Goal: Task Accomplishment & Management: Manage account settings

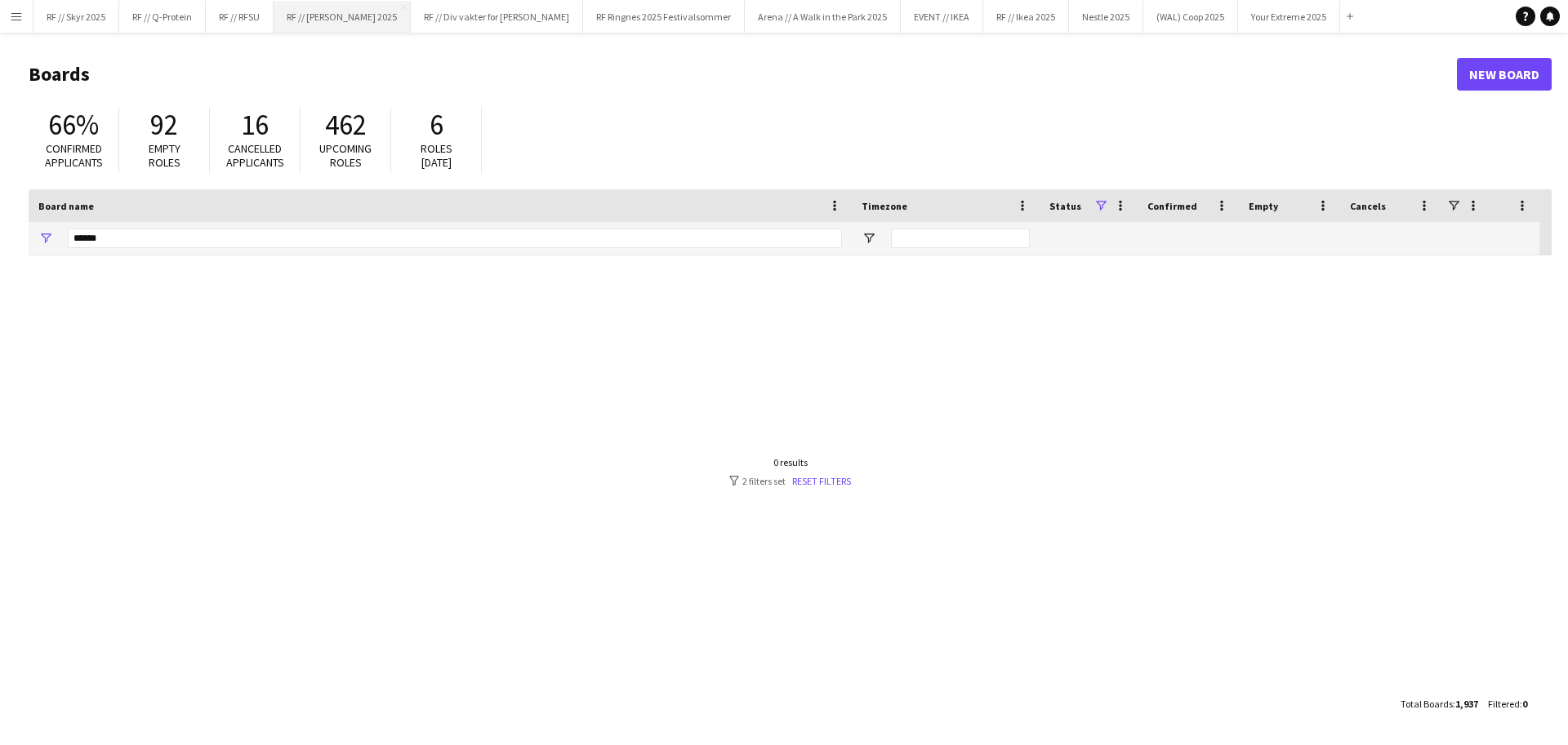
click at [342, 13] on button "RF // [PERSON_NAME] 2025 Close" at bounding box center [342, 17] width 137 height 32
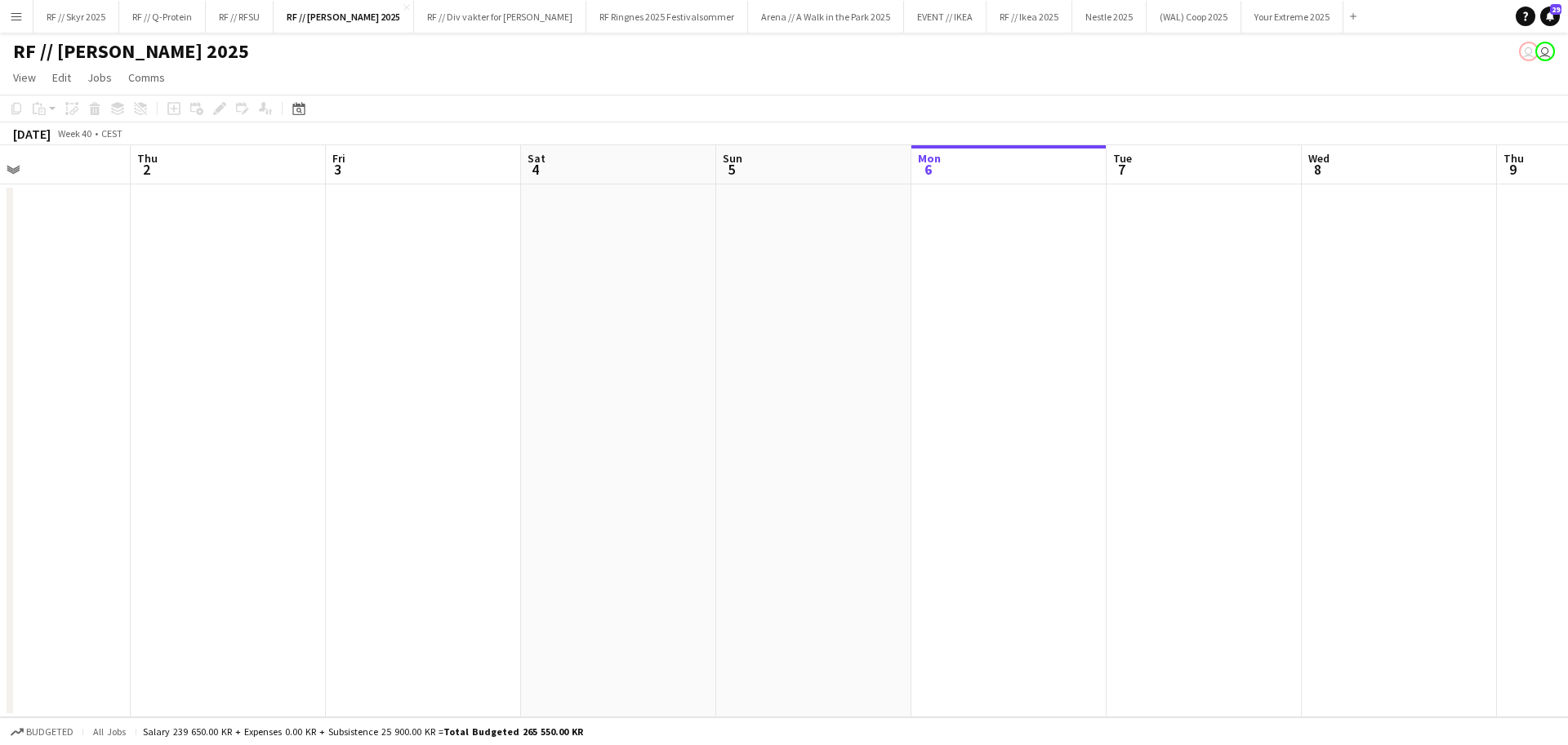
drag, startPoint x: 342, startPoint y: 358, endPoint x: 1112, endPoint y: 358, distance: 770.0
click at [1147, 358] on app-calendar-viewport "Mon 29 2/2 1 Job Tue 30 Wed 1 Thu 2 Fri 3 Sat 4 Sun 5 Mon 6 Tue 7 Wed 8 Thu 9 F…" at bounding box center [784, 431] width 1568 height 572
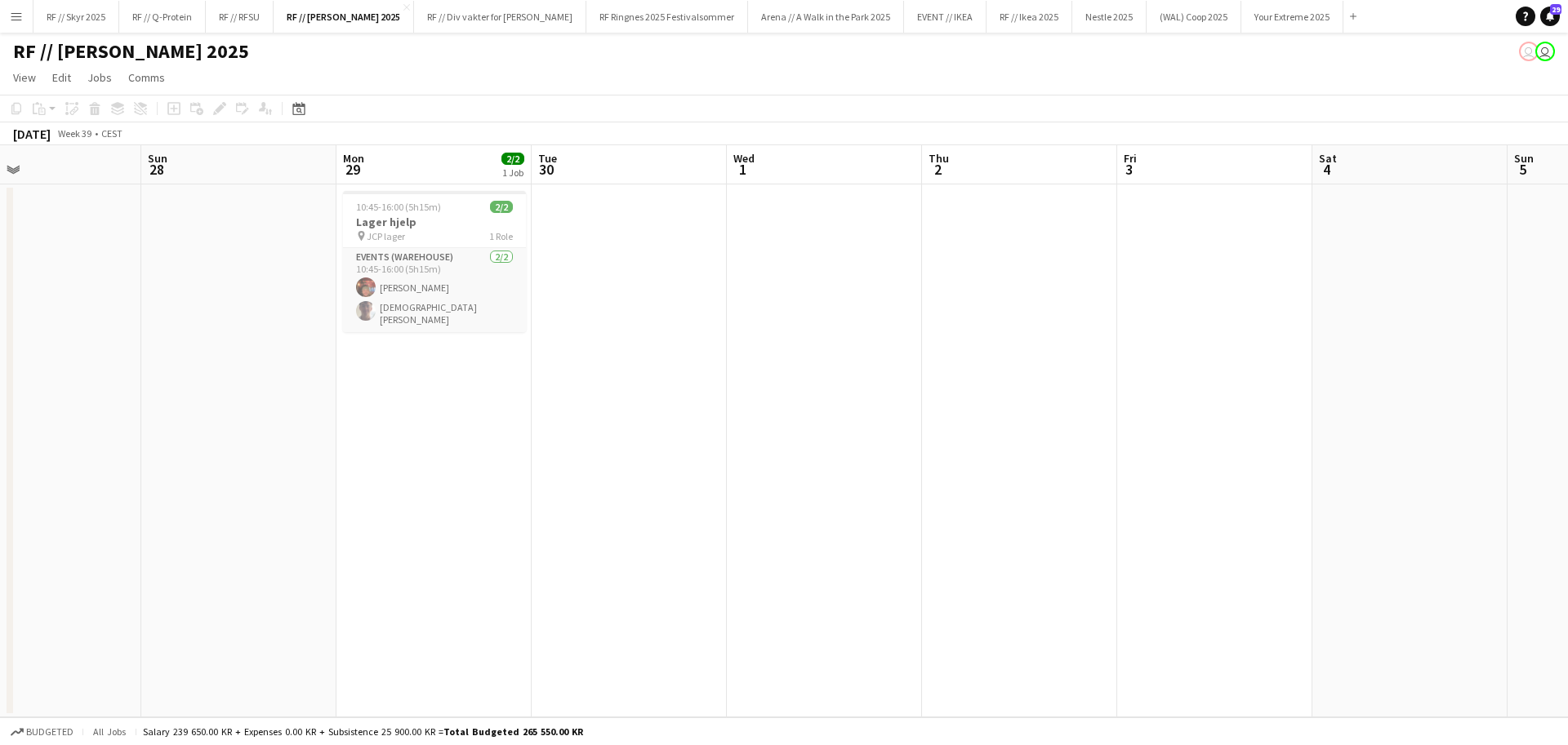
drag, startPoint x: 472, startPoint y: 365, endPoint x: 961, endPoint y: 349, distance: 489.3
click at [1186, 349] on app-calendar-viewport "Thu 25 Fri 26 Sat 27 Sun 28 Mon 29 2/2 1 Job Tue 30 Wed 1 Thu 2 Fri 3 Sat 4 Sun…" at bounding box center [784, 431] width 1568 height 572
drag, startPoint x: 548, startPoint y: 351, endPoint x: 921, endPoint y: 344, distance: 373.1
click at [929, 344] on app-calendar-viewport "Thu 25 Fri 26 Sat 27 Sun 28 Mon 29 2/2 1 Job Tue 30 Wed 1 Thu 2 Fri 3 Sat 4 Sun…" at bounding box center [784, 431] width 1568 height 572
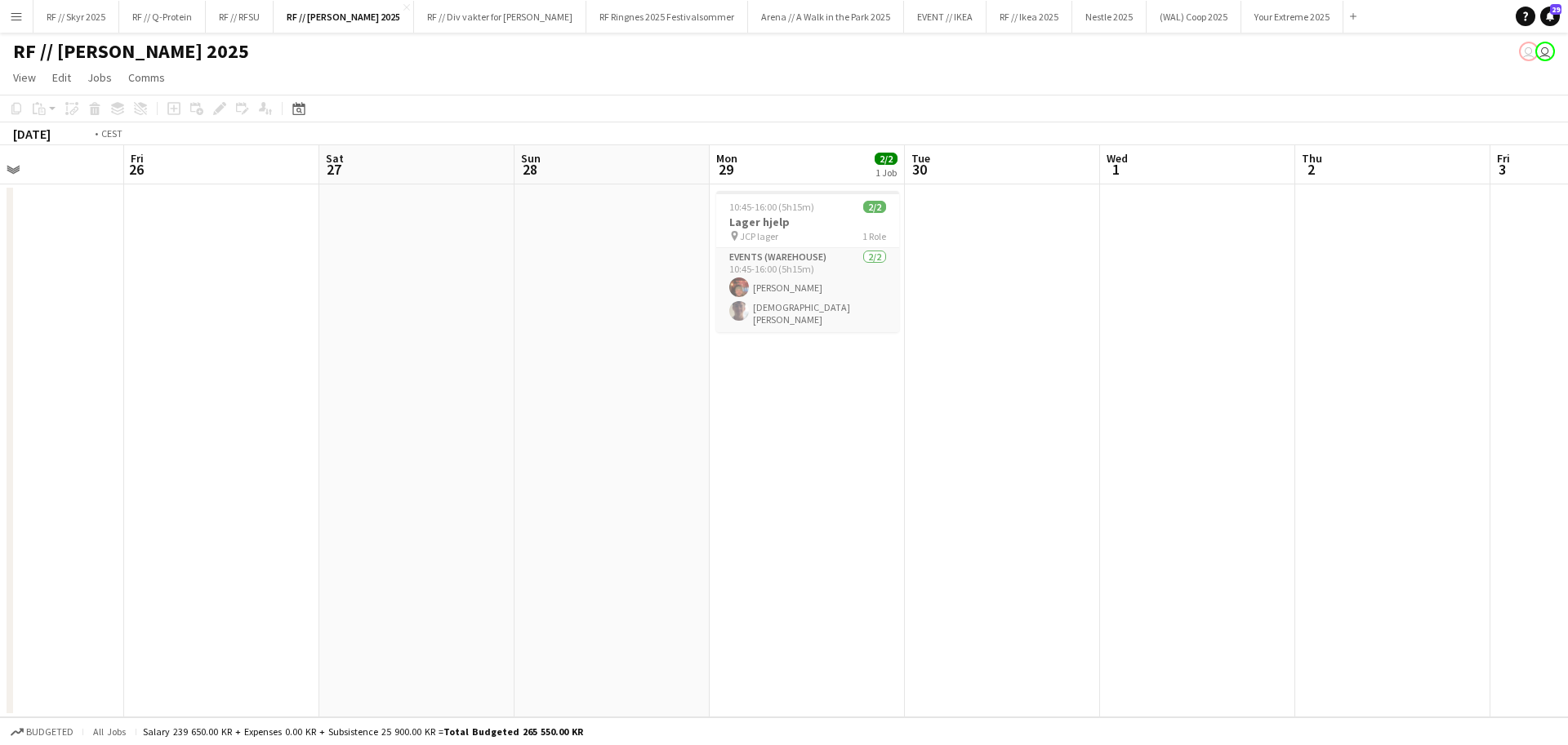
drag, startPoint x: 564, startPoint y: 291, endPoint x: 1224, endPoint y: 270, distance: 660.3
click at [1217, 270] on app-calendar-viewport "Tue 23 1/1 1 Job Wed 24 0/1 1 Job Thu 25 Fri 26 Sat 27 Sun 28 Mon 29 2/2 1 Job …" at bounding box center [784, 431] width 1568 height 572
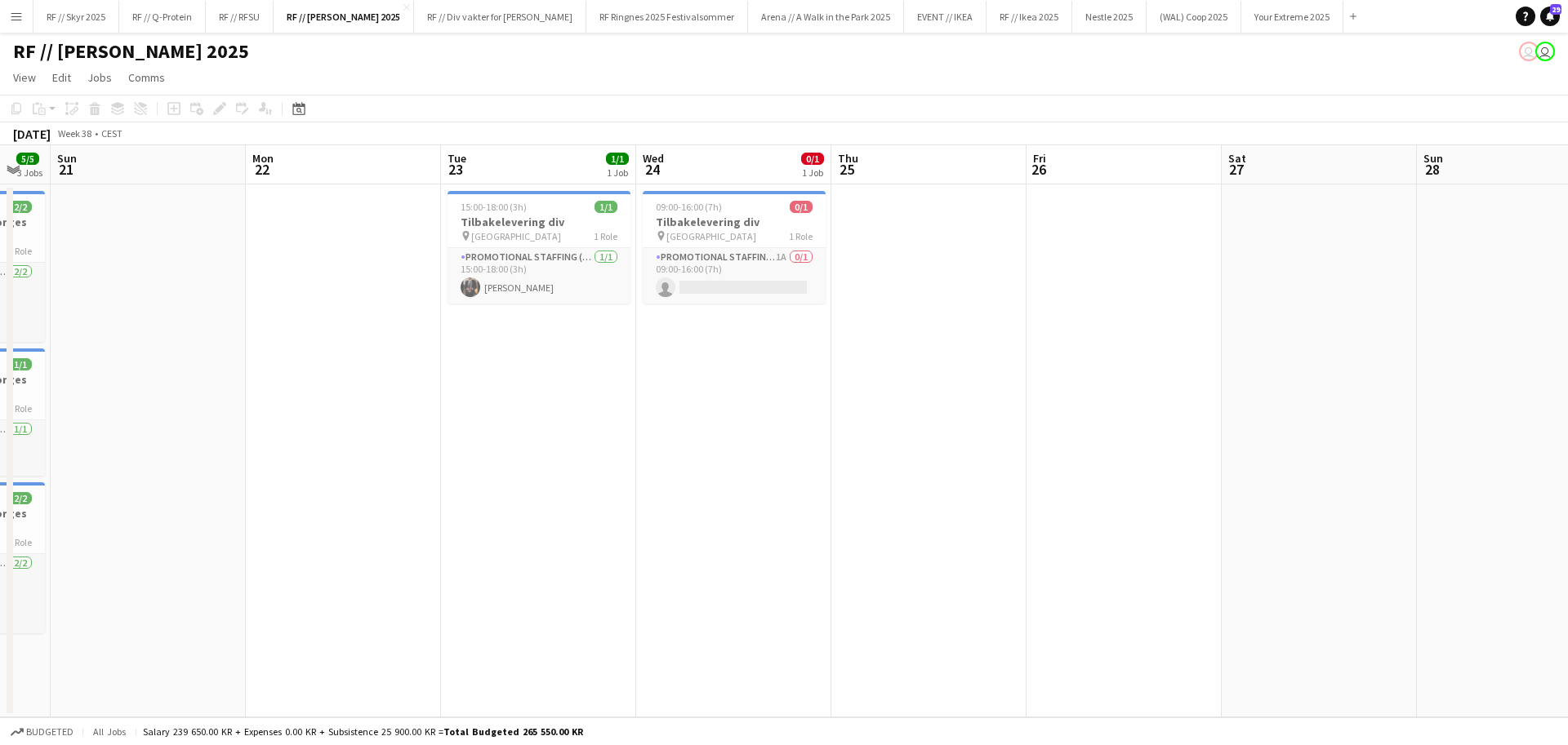
drag, startPoint x: 580, startPoint y: 278, endPoint x: 771, endPoint y: 278, distance: 191.0
click at [771, 278] on app-calendar-viewport "Fri 19 0/1 1 Job Sat 20 5/5 3 Jobs Sun 21 Mon 22 Tue 23 1/1 1 Job Wed 24 0/1 1 …" at bounding box center [784, 431] width 1568 height 572
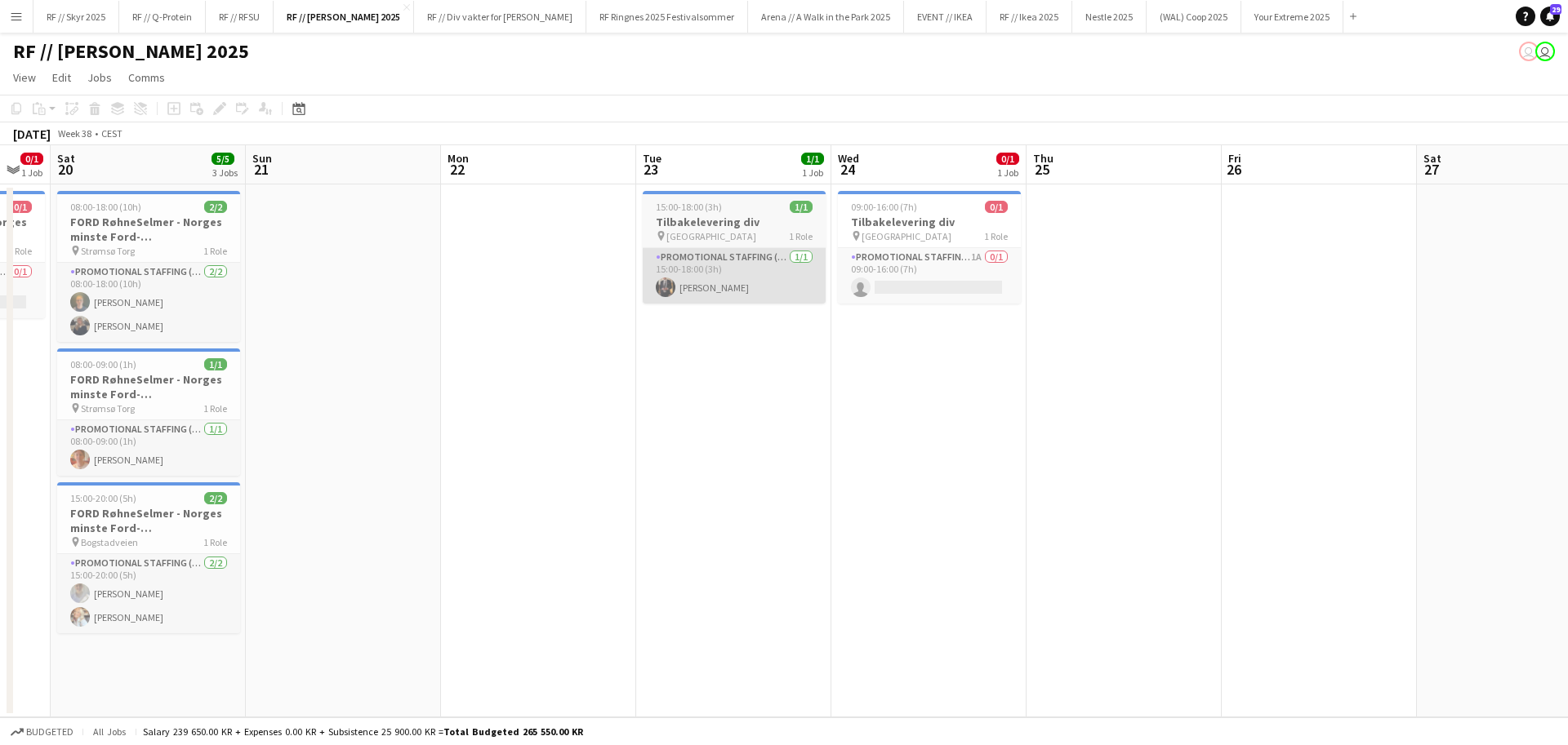
scroll to position [0, 507]
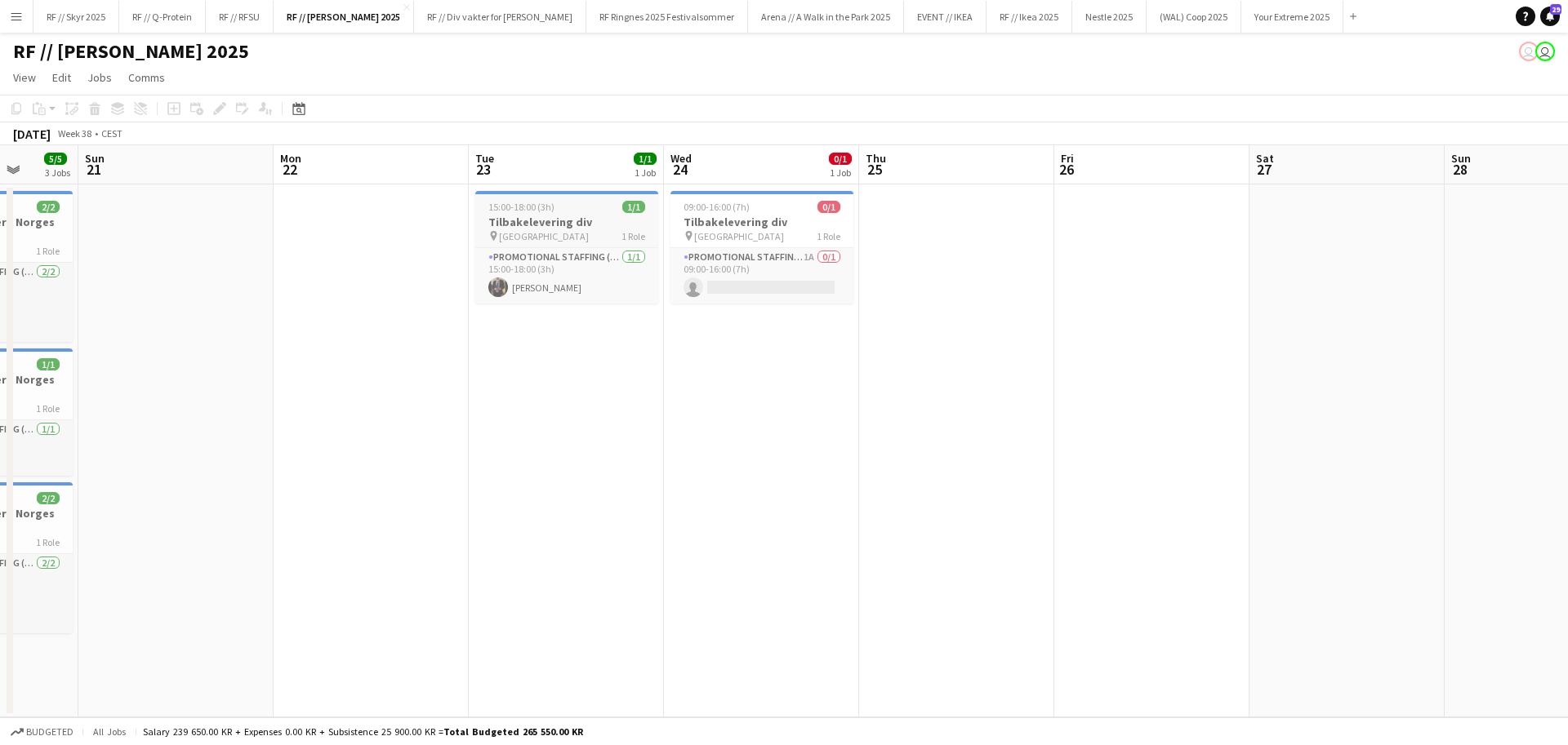
click at [520, 229] on div "pin Oslo 1 Role" at bounding box center [566, 235] width 183 height 13
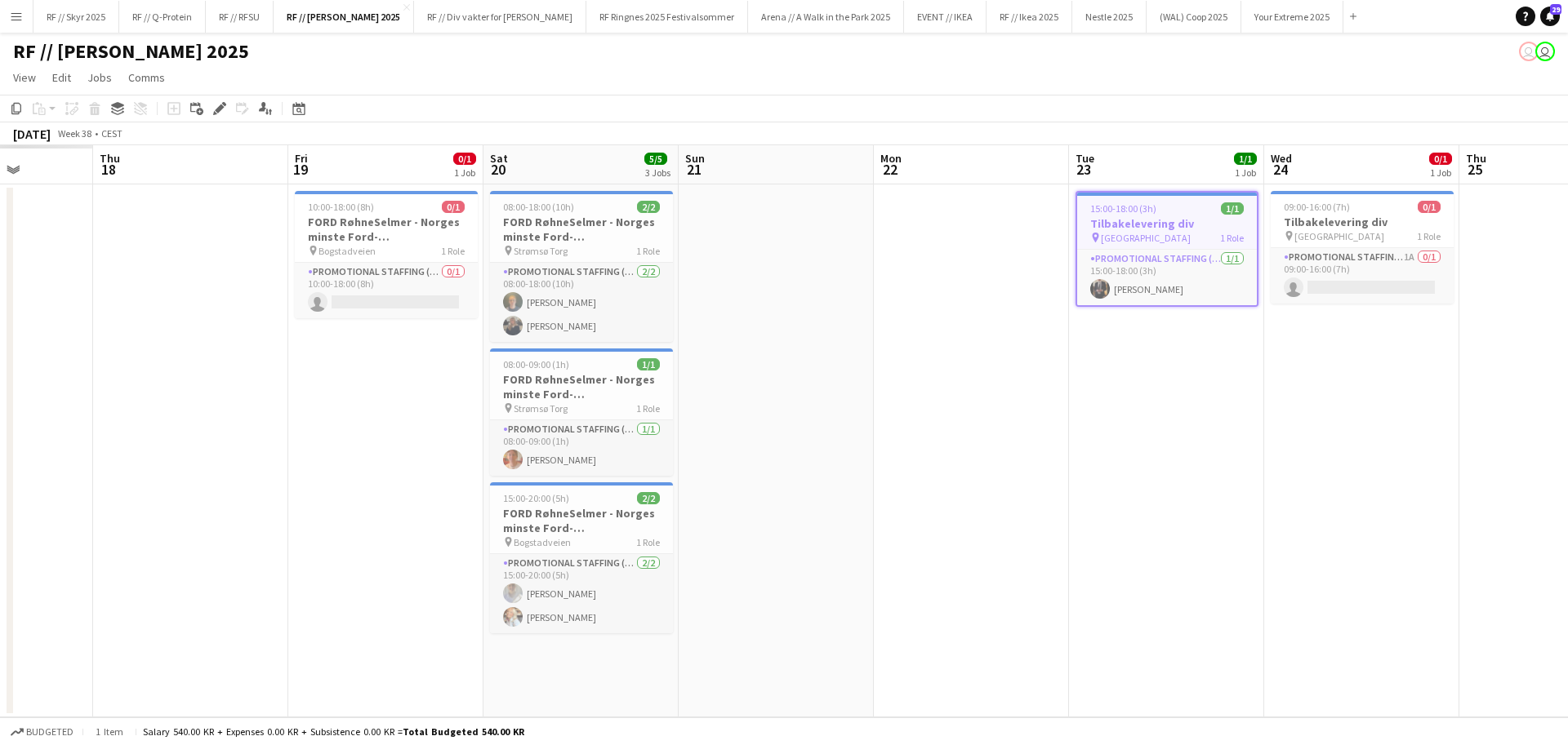
drag, startPoint x: 636, startPoint y: 456, endPoint x: 1201, endPoint y: 482, distance: 565.6
click at [1201, 482] on app-calendar-viewport "Mon 15 Tue 16 Wed 17 Thu 18 Fri 19 0/1 1 Job Sat 20 5/5 3 Jobs Sun 21 Mon 22 Tu…" at bounding box center [784, 431] width 1568 height 572
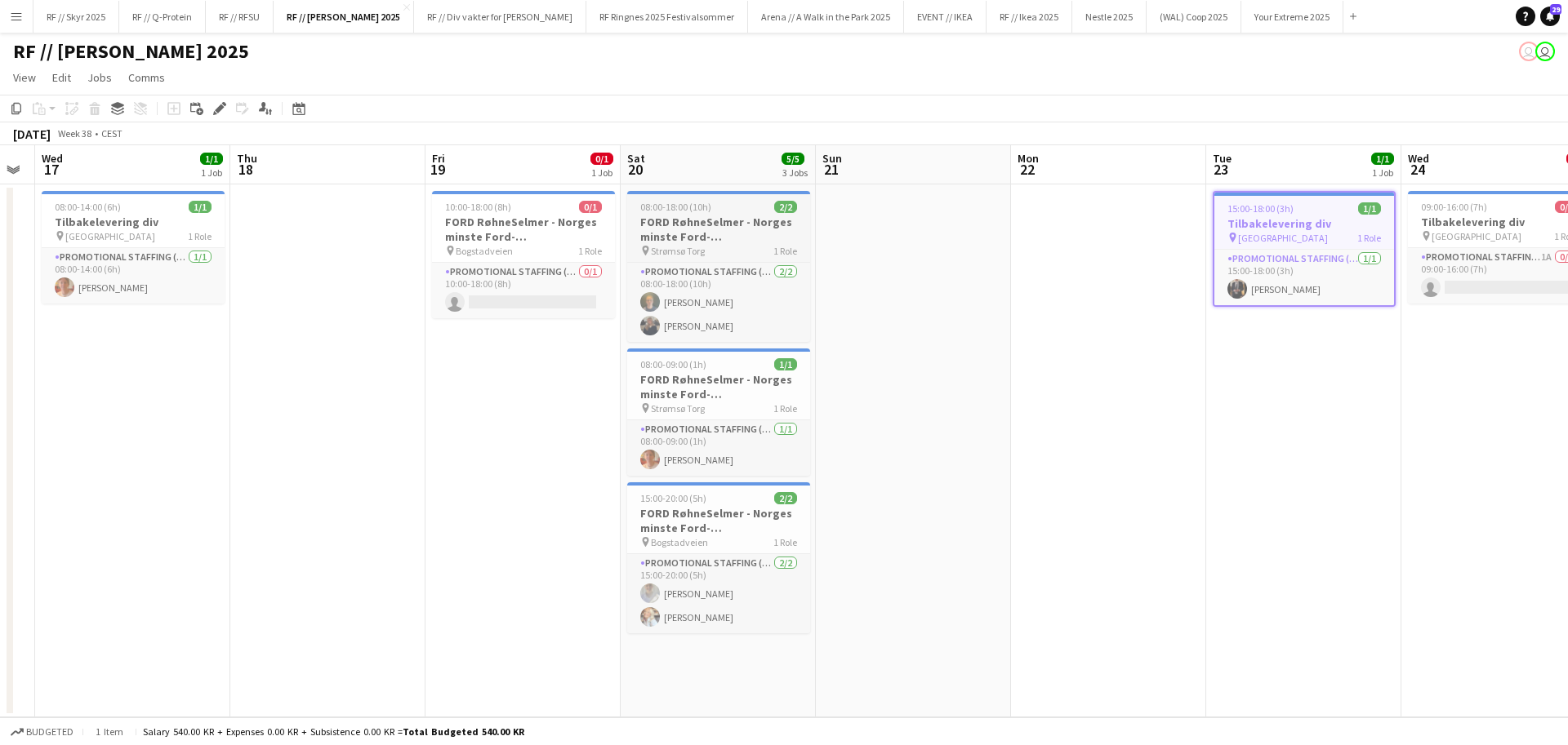
click at [729, 236] on h3 "FORD RøhneSelmer - Norges minste Ford-forhandlerkontor" at bounding box center [718, 229] width 183 height 30
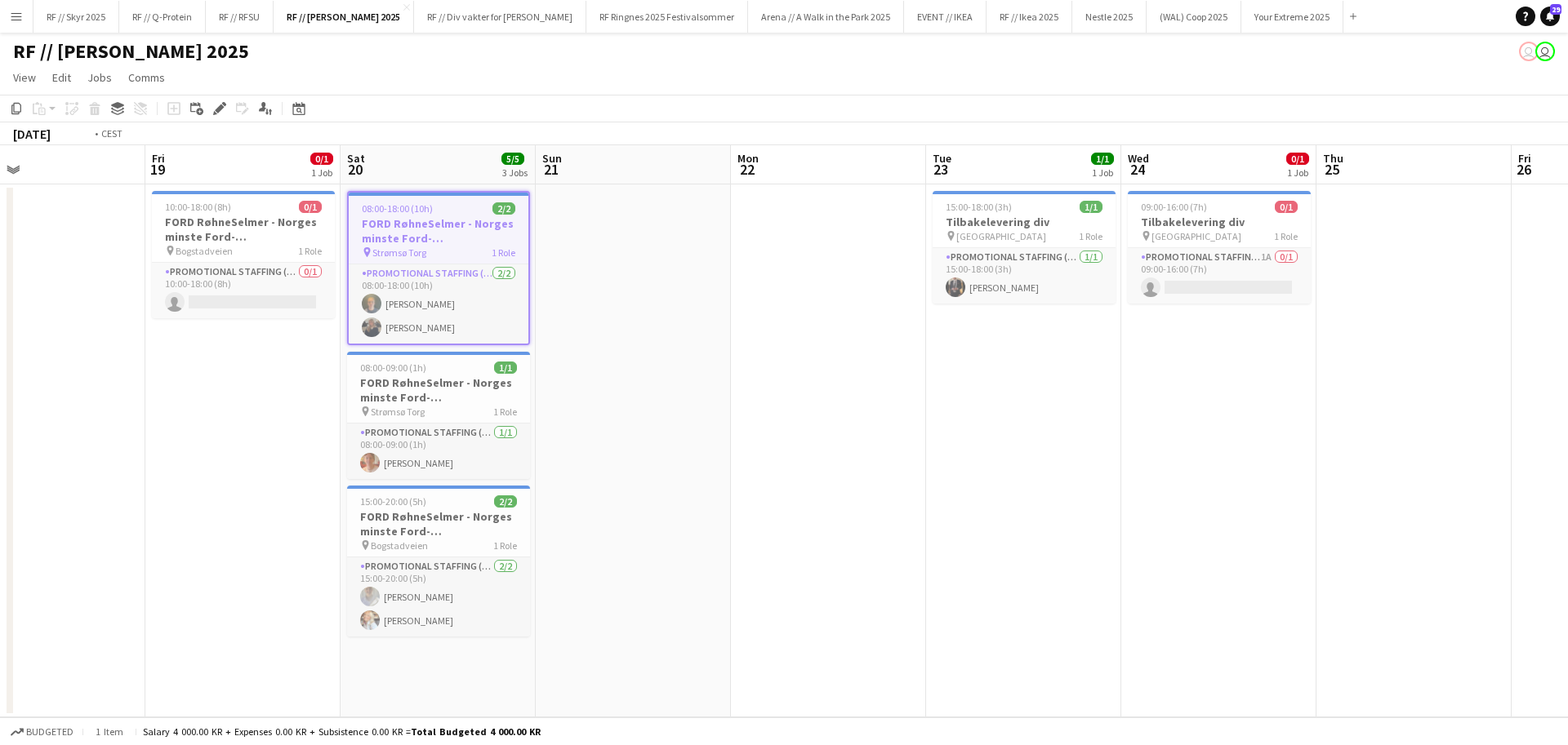
drag, startPoint x: 1256, startPoint y: 441, endPoint x: 0, endPoint y: 479, distance: 1256.6
click at [0, 478] on app-calendar-viewport "Mon 15 Tue 16 Wed 17 1/1 1 Job Thu 18 Fri 19 0/1 1 Job Sat 20 5/5 3 Jobs Sun 21…" at bounding box center [784, 431] width 1568 height 572
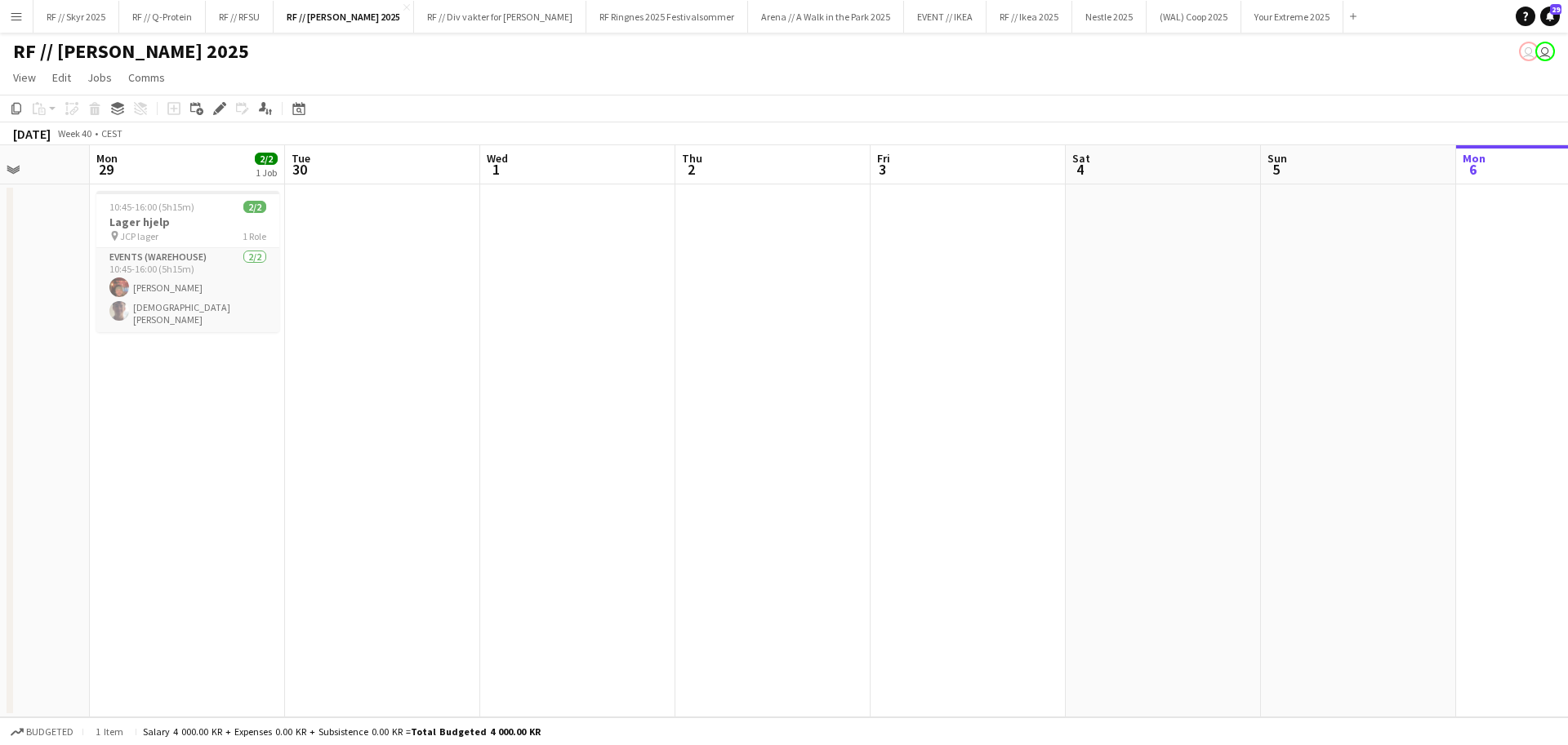
drag, startPoint x: 1208, startPoint y: 433, endPoint x: 143, endPoint y: 449, distance: 1065.1
click at [143, 449] on app-calendar-viewport "Fri 26 Sat 27 Sun 28 Mon 29 2/2 1 Job Tue 30 Wed 1 Thu 2 Fri 3 Sat 4 Sun 5 Mon …" at bounding box center [784, 431] width 1568 height 572
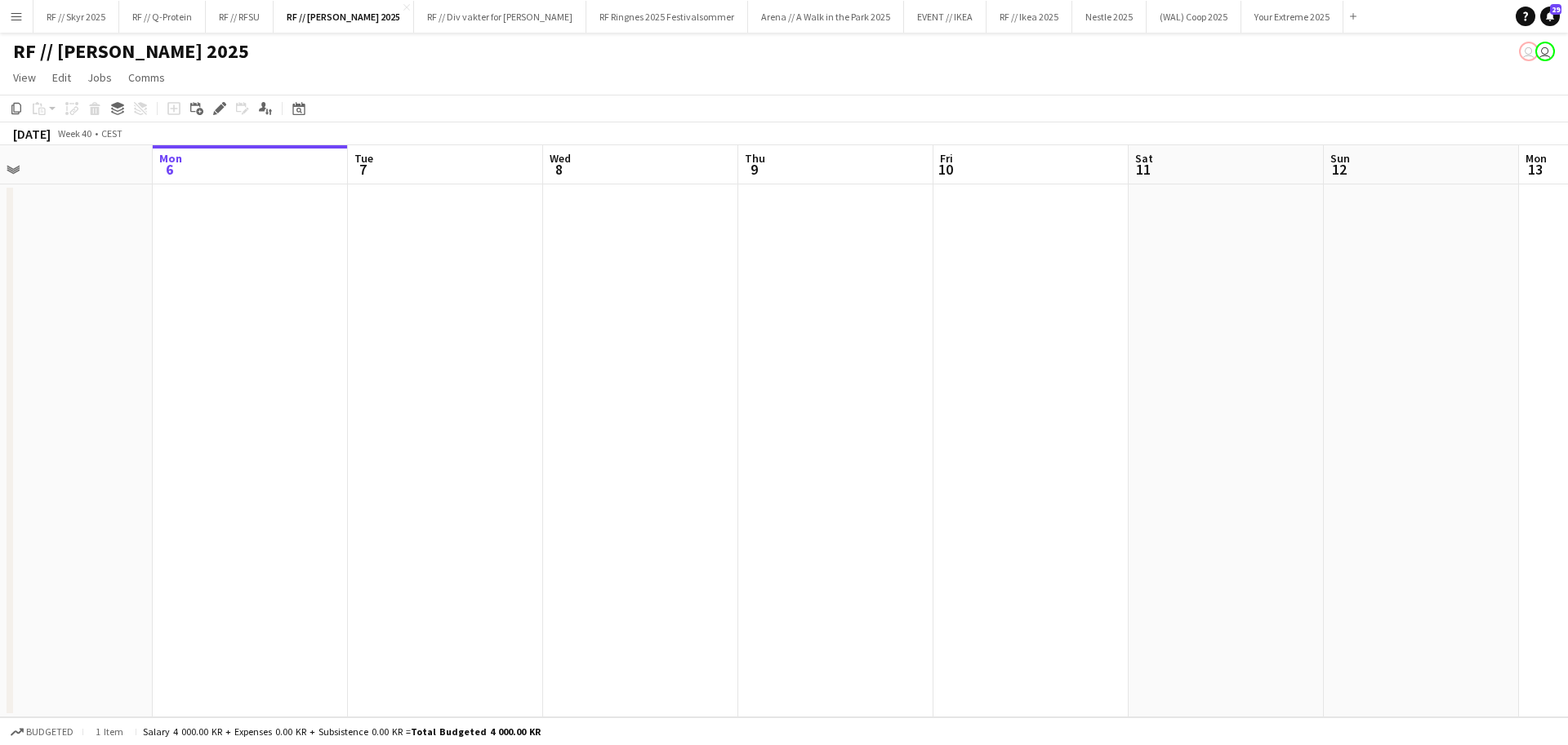
drag, startPoint x: 1379, startPoint y: 417, endPoint x: 315, endPoint y: 467, distance: 1065.2
click at [315, 467] on app-calendar-viewport "Thu 2 Fri 3 Sat 4 Sun 5 Mon 6 Tue 7 Wed 8 Thu 9 Fri 10 Sat 11 Sun 12 Mon 13 Tue…" at bounding box center [784, 431] width 1568 height 572
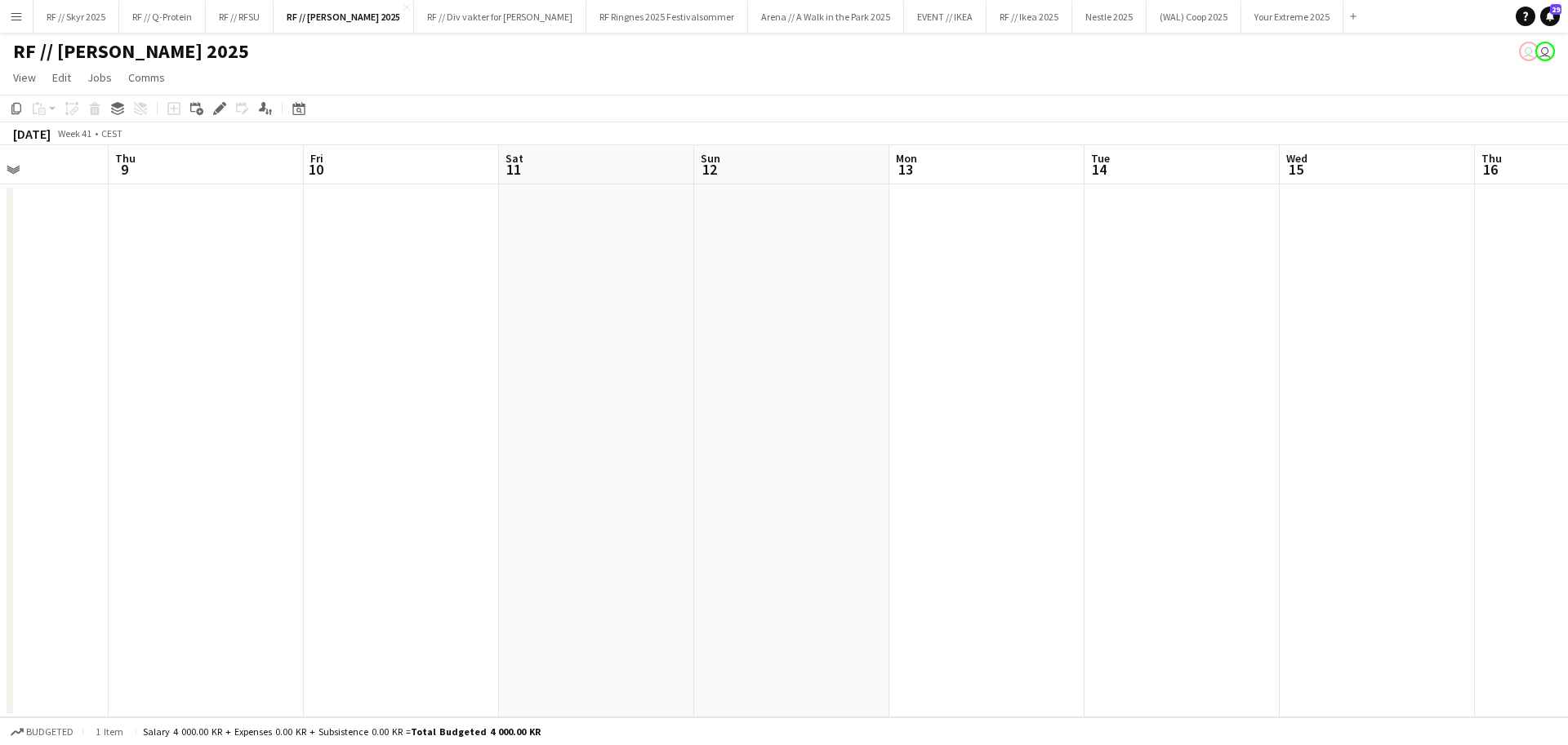
scroll to position [0, 496]
drag, startPoint x: 1341, startPoint y: 382, endPoint x: 692, endPoint y: 410, distance: 649.6
click at [692, 410] on app-calendar-viewport "Mon 6 Tue 7 Wed 8 Thu 9 Fri 10 Sat 11 Sun 12 Mon 13 Tue 14 Wed 15 Thu 16 Fri 17…" at bounding box center [784, 431] width 1568 height 572
click at [1018, 320] on app-date-cell at bounding box center [968, 451] width 196 height 533
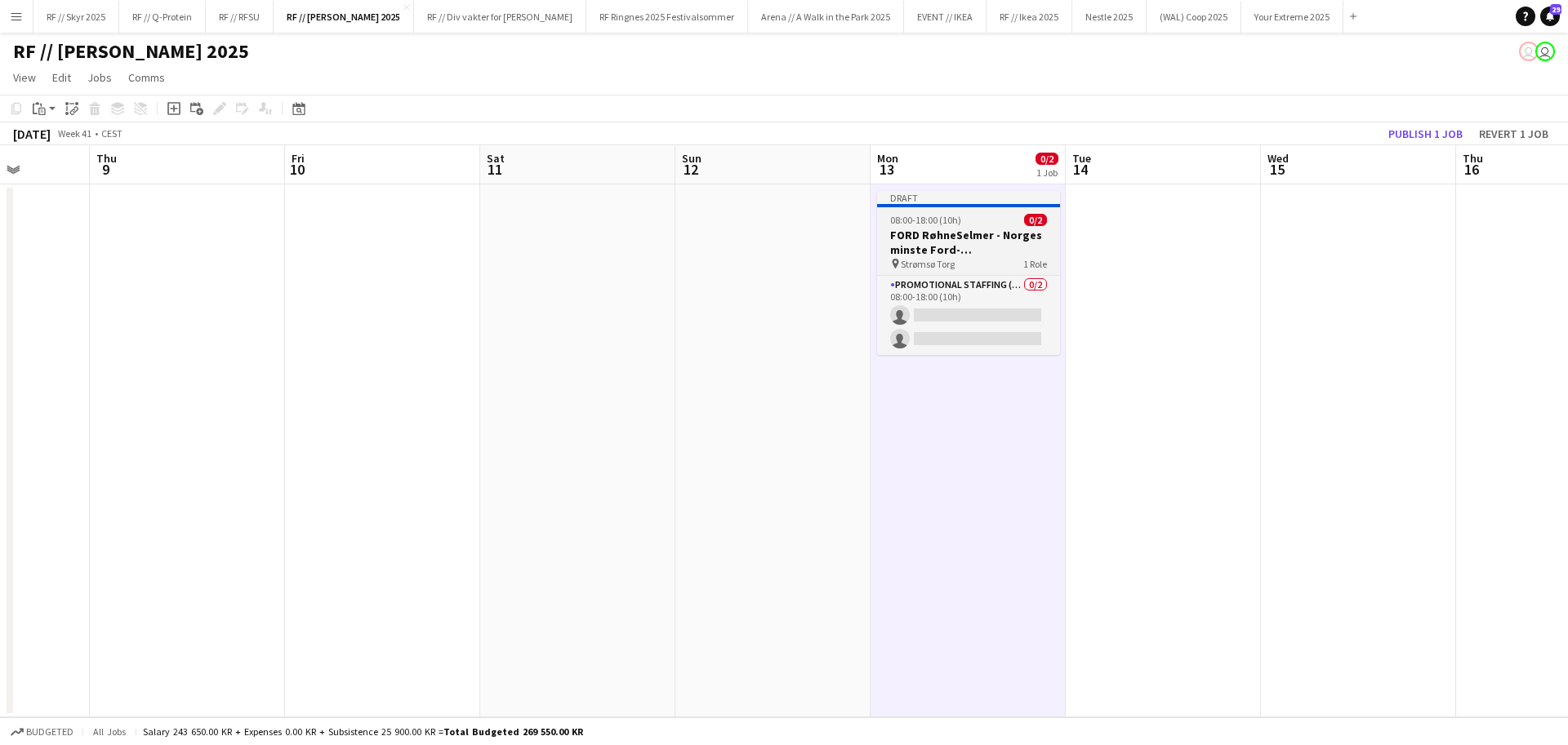
click at [936, 229] on h3 "FORD RøhneSelmer - Norges minste Ford-forhandlerkontor" at bounding box center [968, 243] width 183 height 30
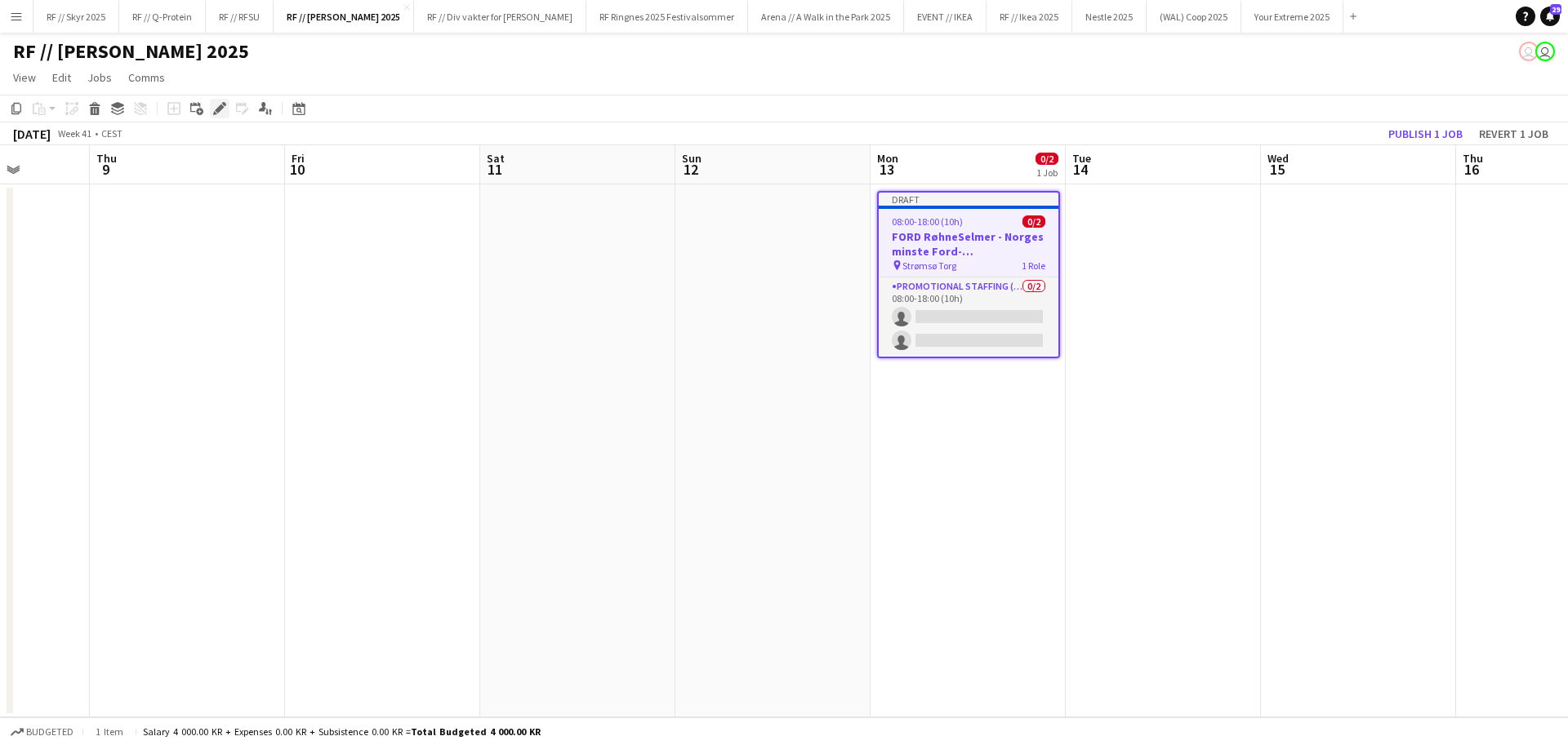
click at [222, 107] on icon at bounding box center [218, 109] width 9 height 9
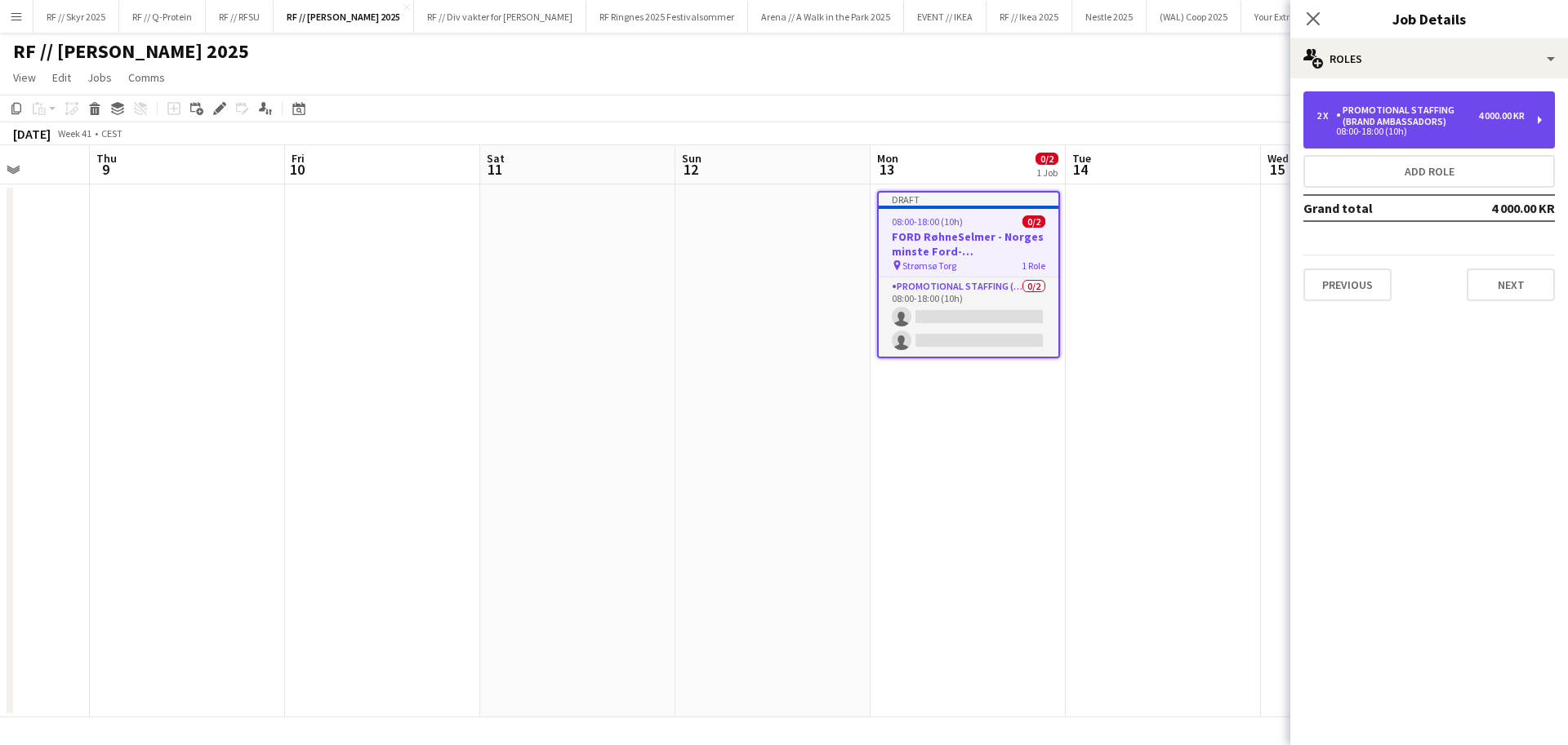
click at [1471, 129] on div "08:00-18:00 (10h)" at bounding box center [1420, 131] width 208 height 8
